Goal: Communication & Community: Answer question/provide support

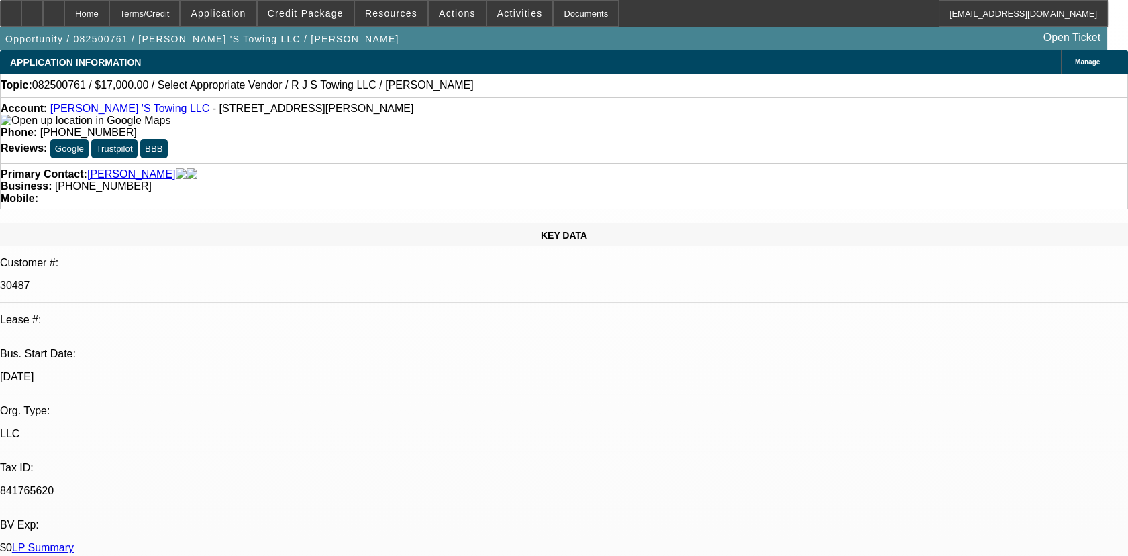
select select "0"
select select "2"
select select "0.1"
select select "4"
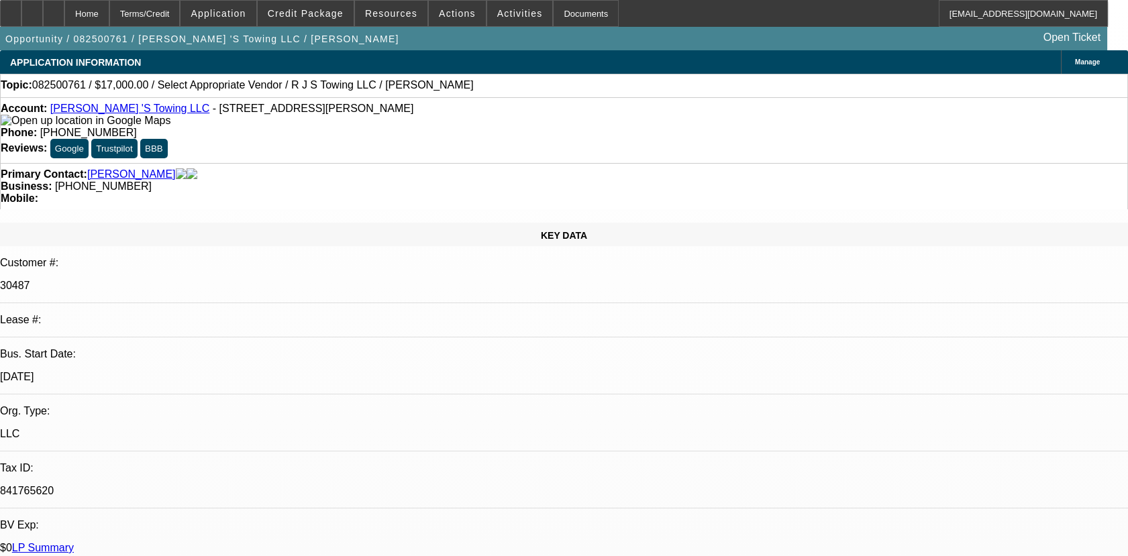
radio input "true"
type textarea "01- PAID OFF BFC DEAL PMTS MADE ON TIME, NO COLLECTION ISSUES."
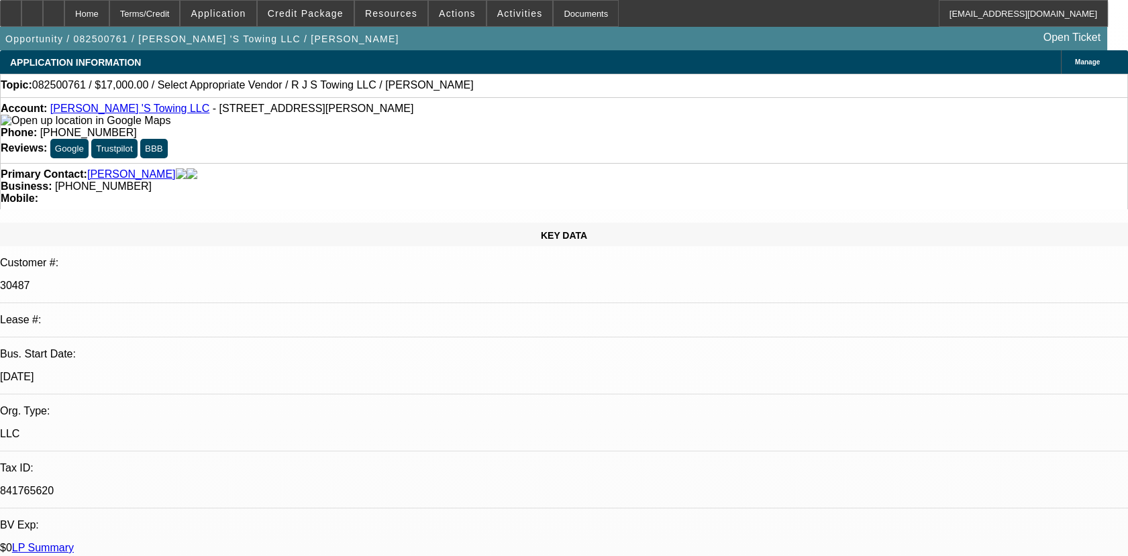
radio input "false"
radio input "true"
